Goal: Obtain resource: Download file/media

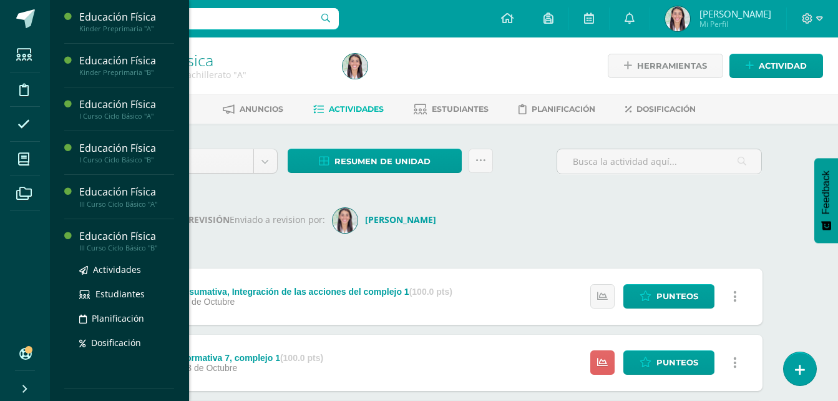
click at [121, 237] on div "Educación Física" at bounding box center [126, 236] width 95 height 14
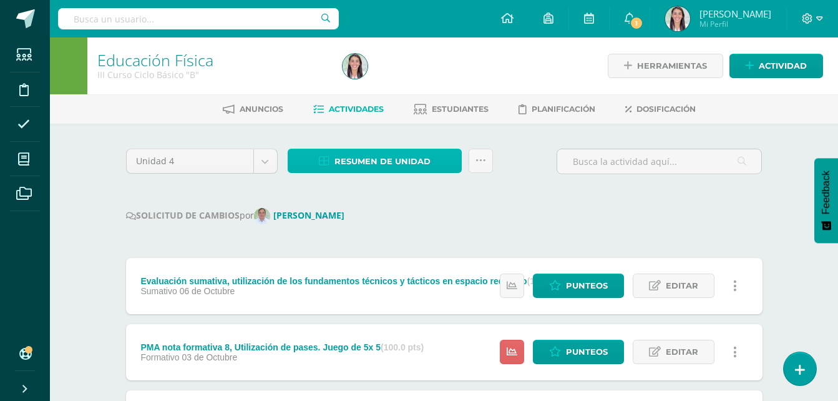
click at [388, 154] on span "Resumen de unidad" at bounding box center [383, 161] width 96 height 23
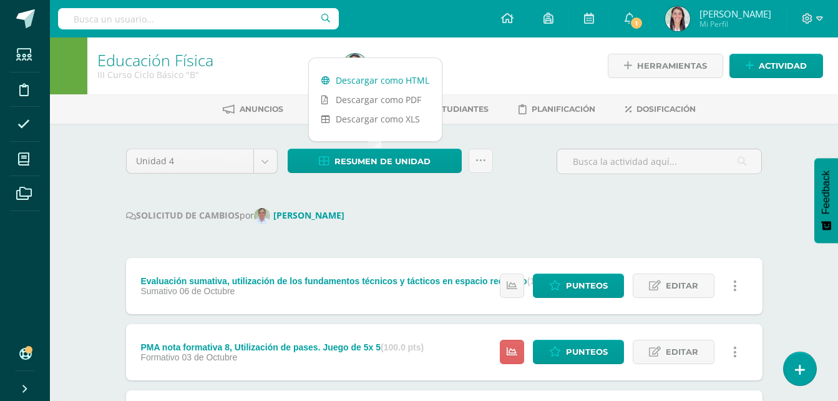
click at [362, 77] on link "Descargar como HTML" at bounding box center [375, 80] width 133 height 19
click at [627, 15] on icon at bounding box center [630, 17] width 10 height 11
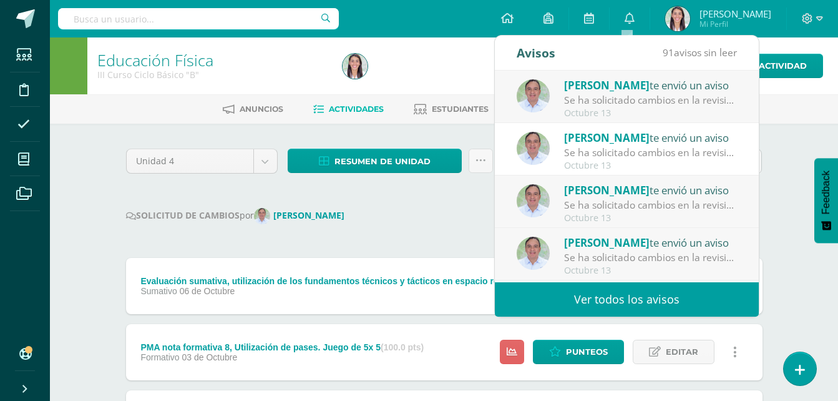
click at [585, 97] on div "Se ha solicitado cambios en la revisión de la unidad Unidad 4 para el curso Edu…" at bounding box center [650, 100] width 173 height 14
